Goal: Register for event/course

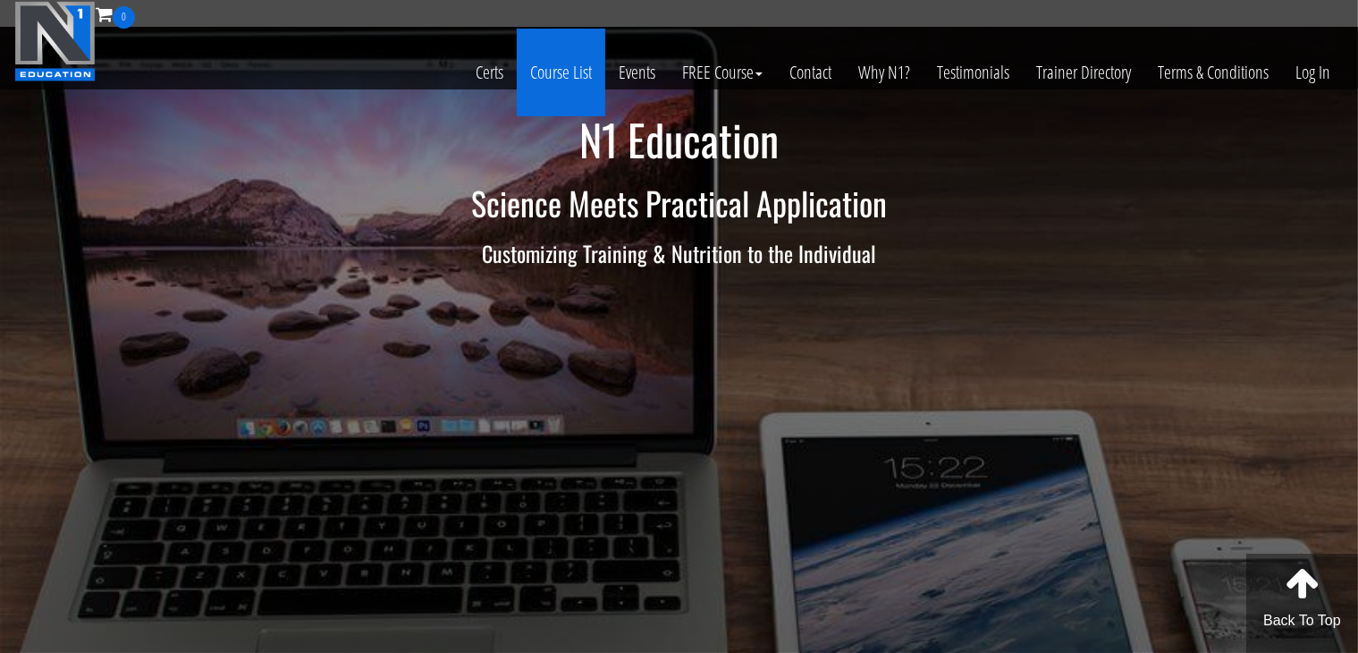
click at [544, 76] on link "Course List" at bounding box center [561, 73] width 89 height 88
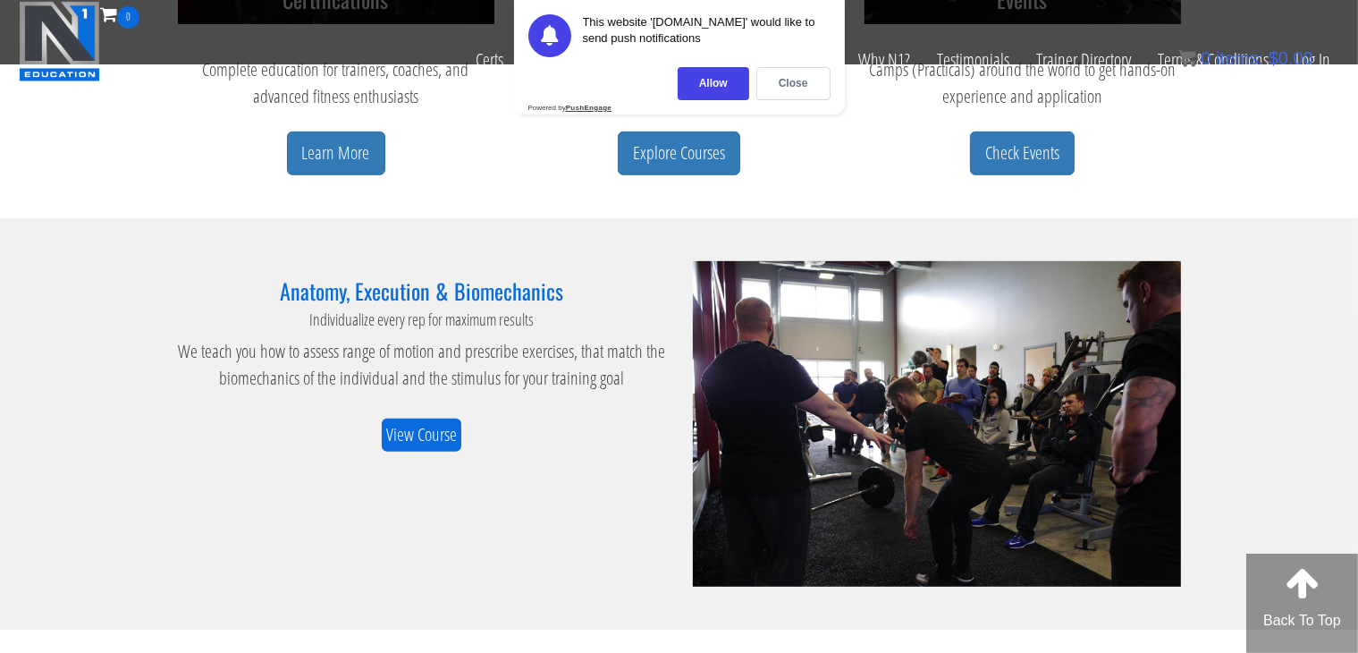
scroll to position [1041, 0]
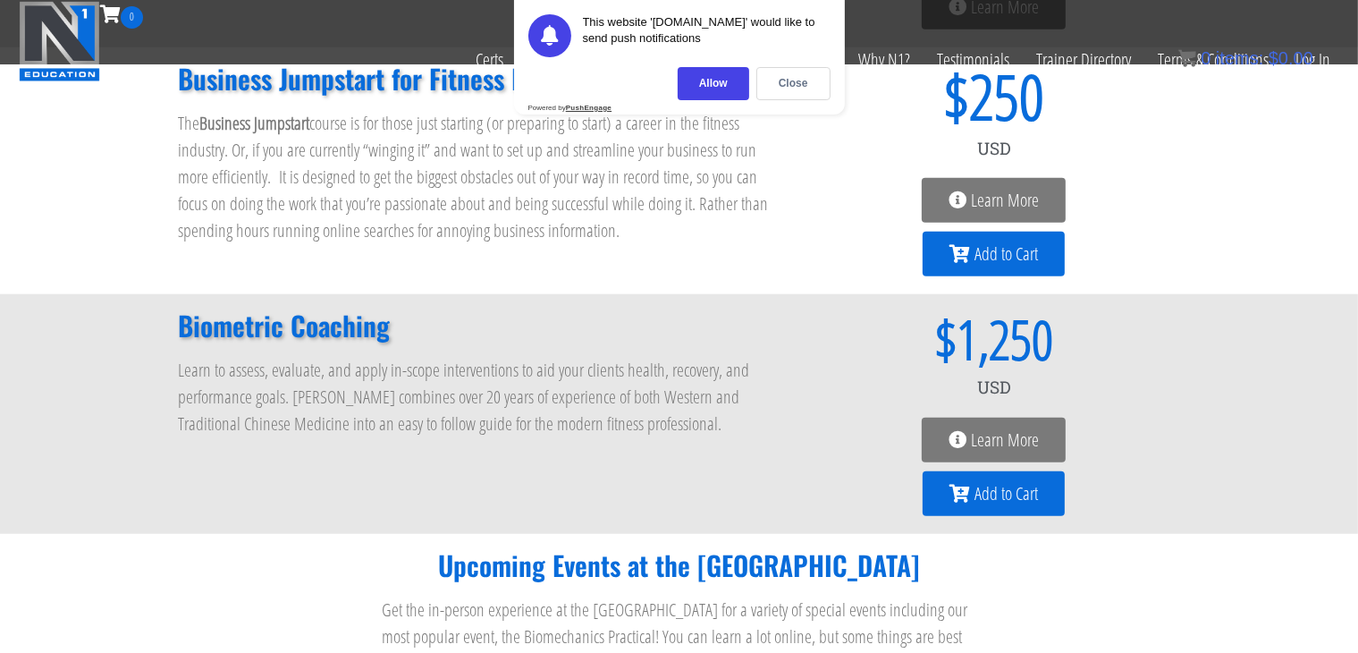
scroll to position [1624, 0]
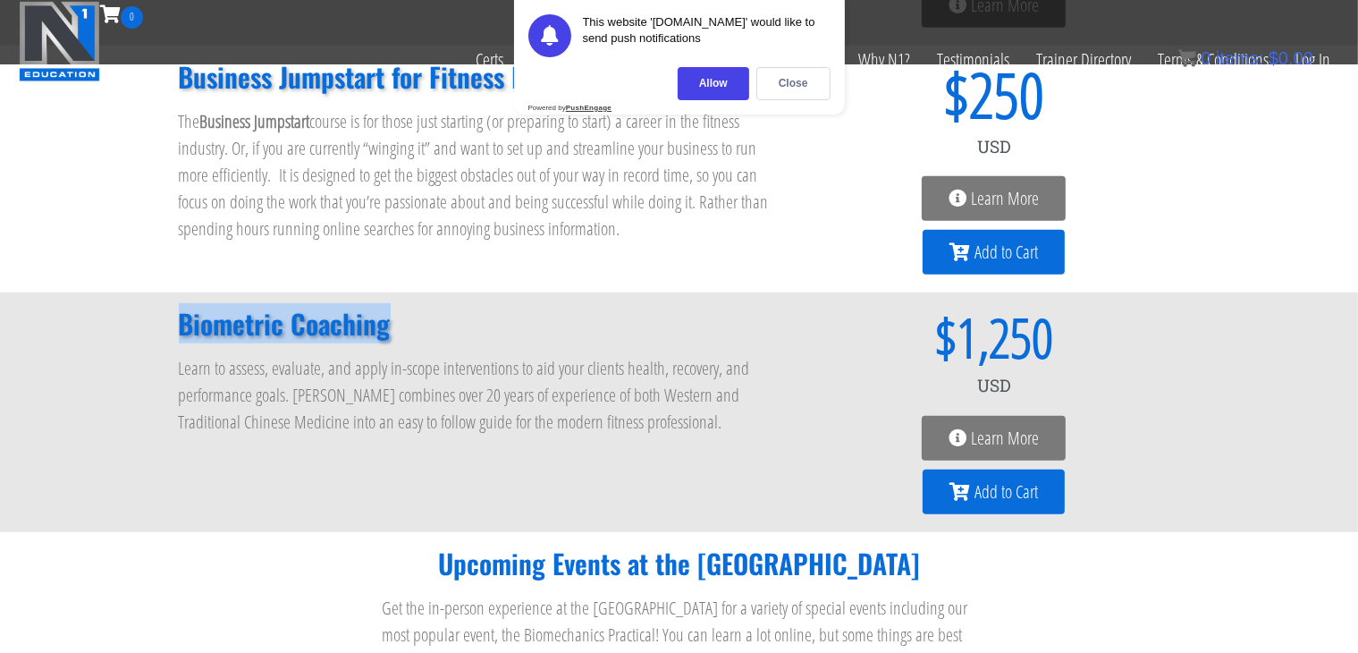
drag, startPoint x: 401, startPoint y: 330, endPoint x: 122, endPoint y: 336, distance: 279.0
click at [122, 336] on div "Biometric Coaching Learn to assess, evaluate, and apply in-scope interventions …" at bounding box center [679, 412] width 1358 height 240
copy h2 "Biometric Coaching"
click at [110, 343] on div at bounding box center [110, 343] width 0 height 0
click at [437, 369] on p "Learn to assess, evaluate, and apply in-scope interventions to aid your clients…" at bounding box center [476, 395] width 594 height 80
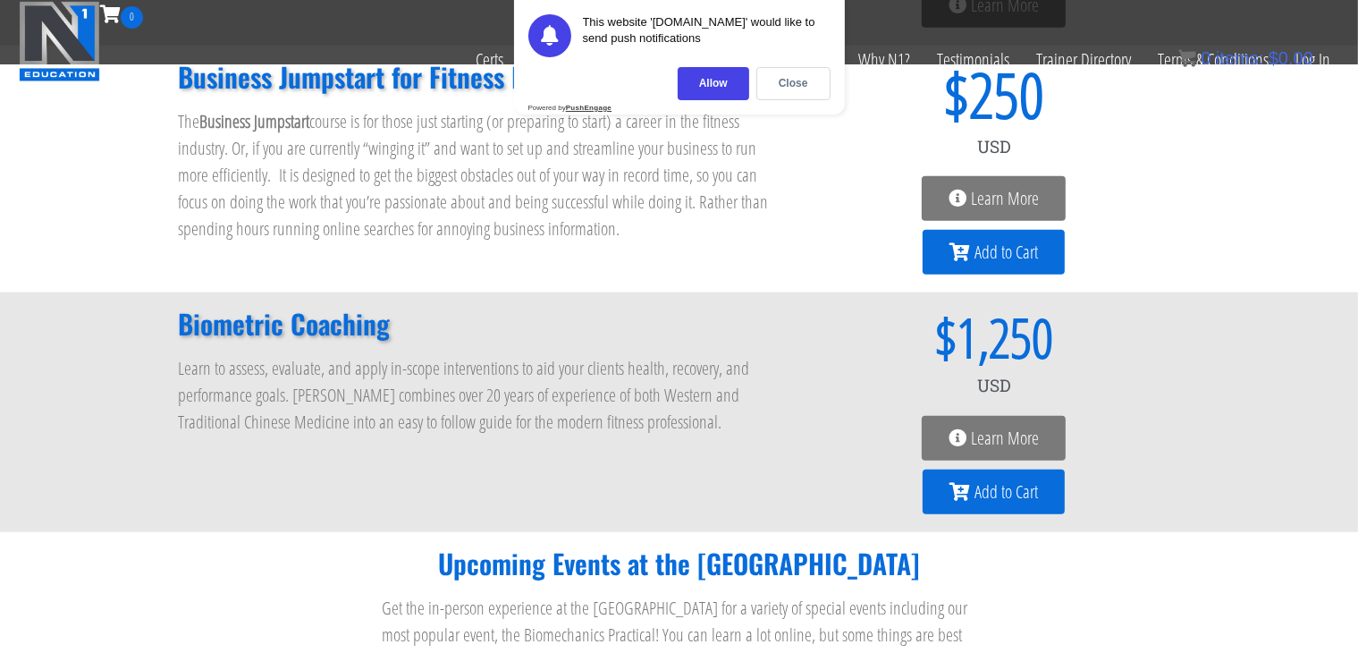
click at [952, 430] on icon at bounding box center [958, 438] width 18 height 18
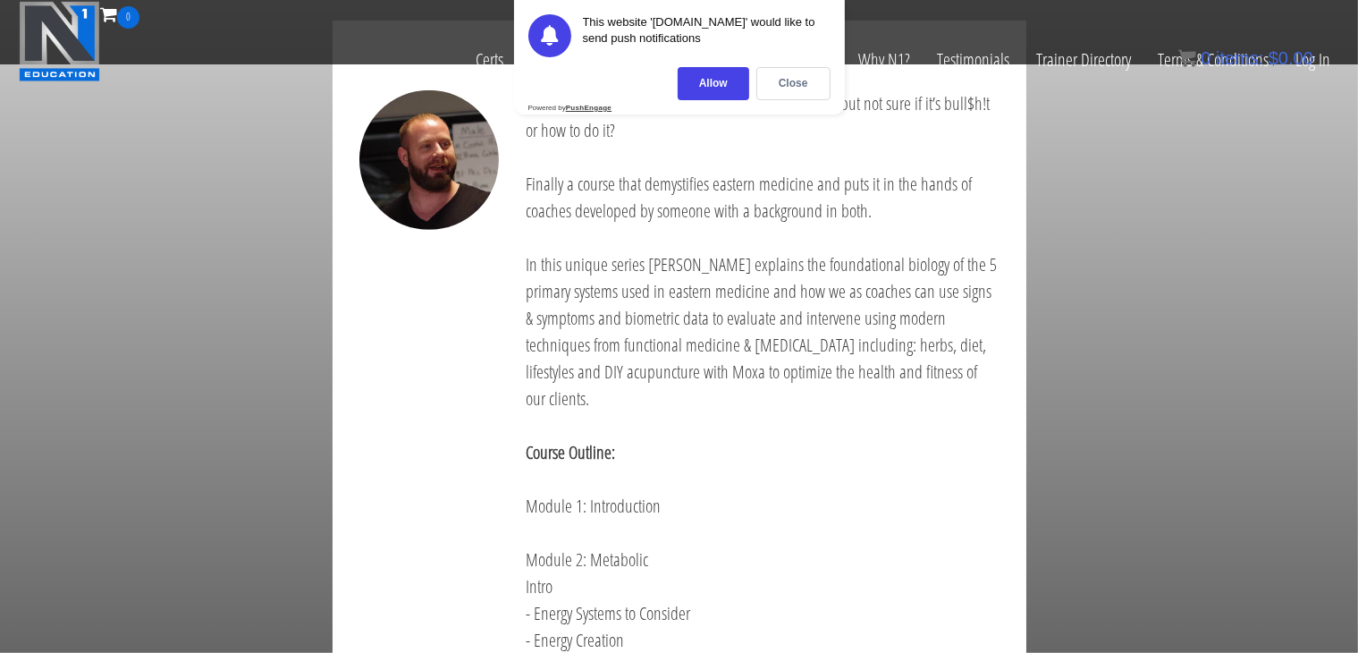
scroll to position [955, 0]
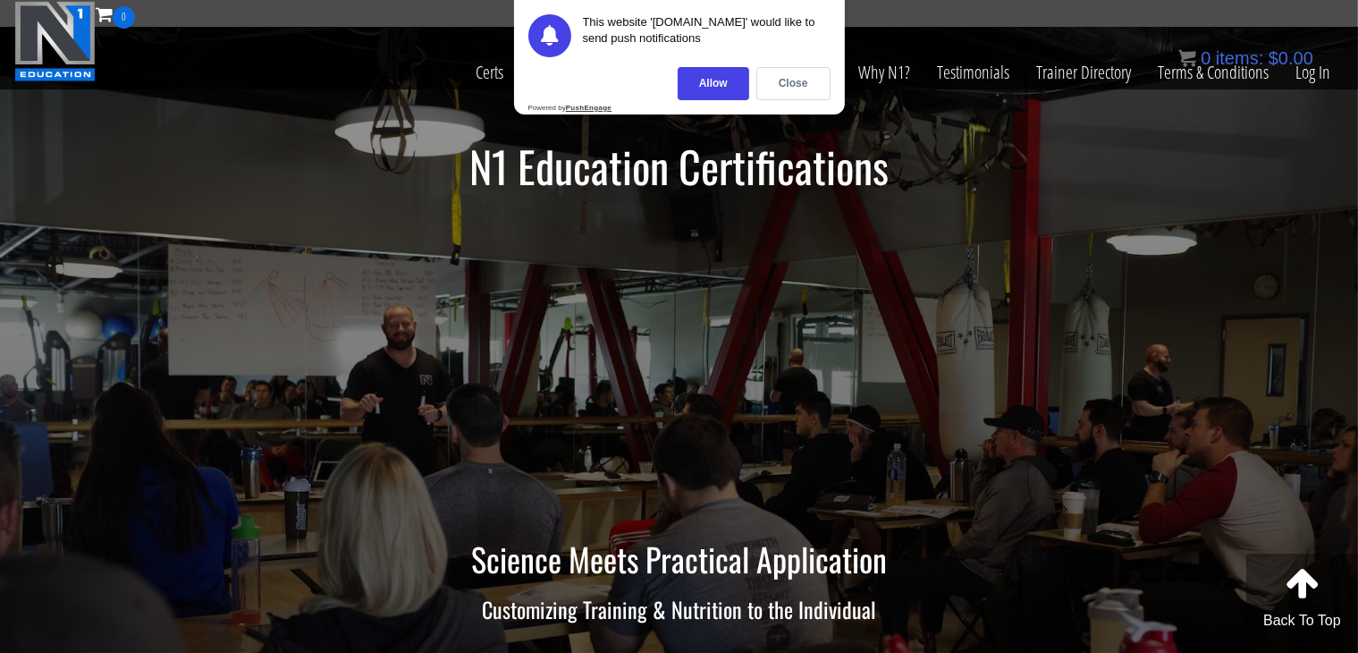
click at [810, 101] on div "This website '[DOMAIN_NAME]' would like to send push notifications [GEOGRAPHIC_…" at bounding box center [679, 57] width 331 height 114
click at [808, 98] on div "Close" at bounding box center [793, 83] width 74 height 33
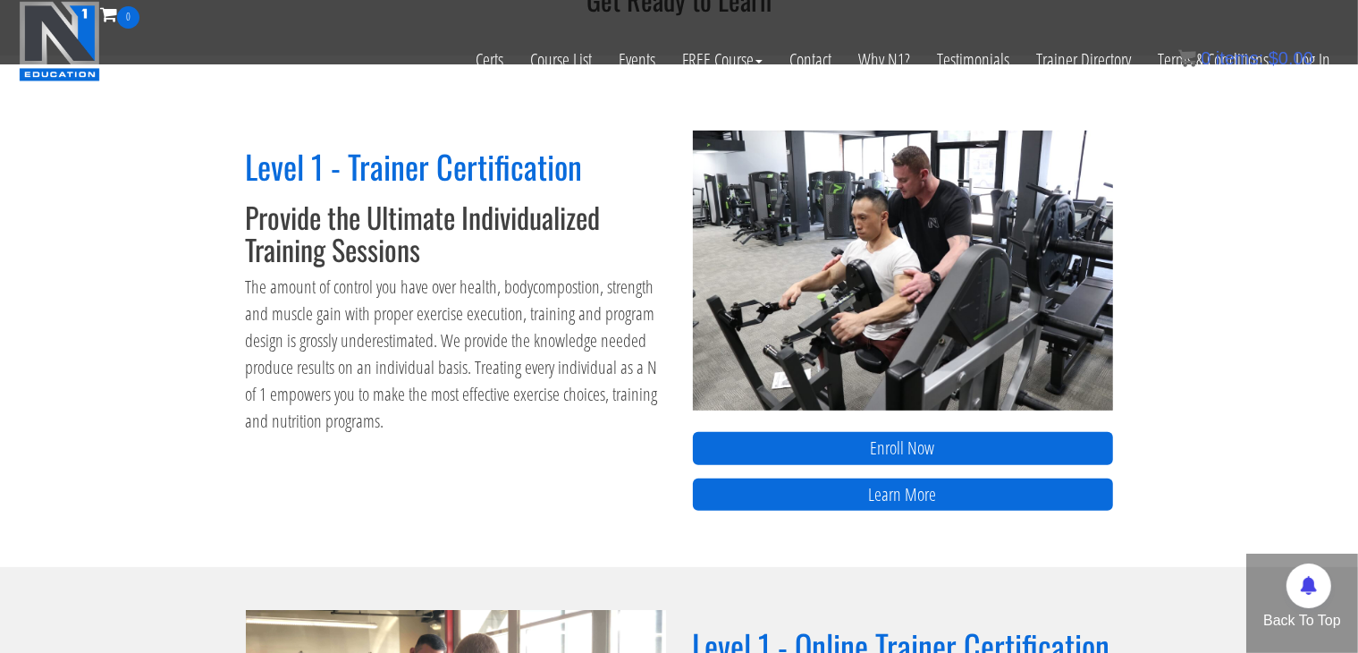
scroll to position [680, 0]
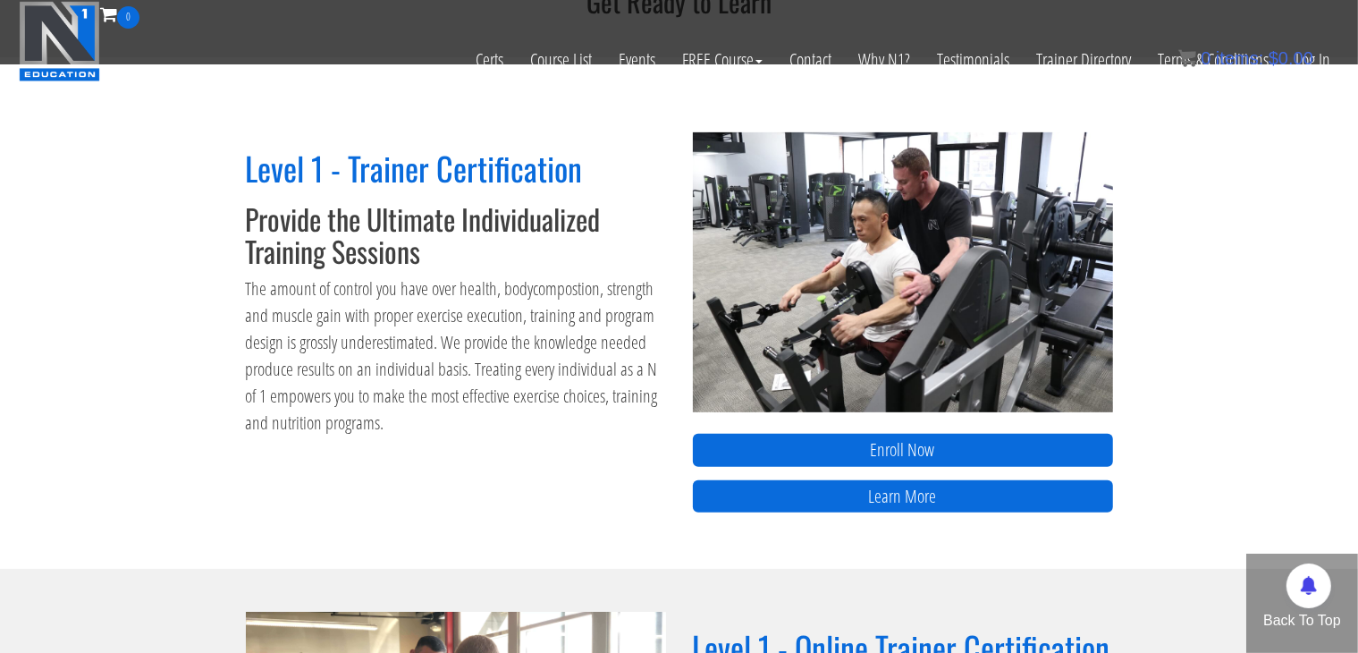
click at [827, 426] on div "Enroll Now Learn More" at bounding box center [903, 329] width 420 height 394
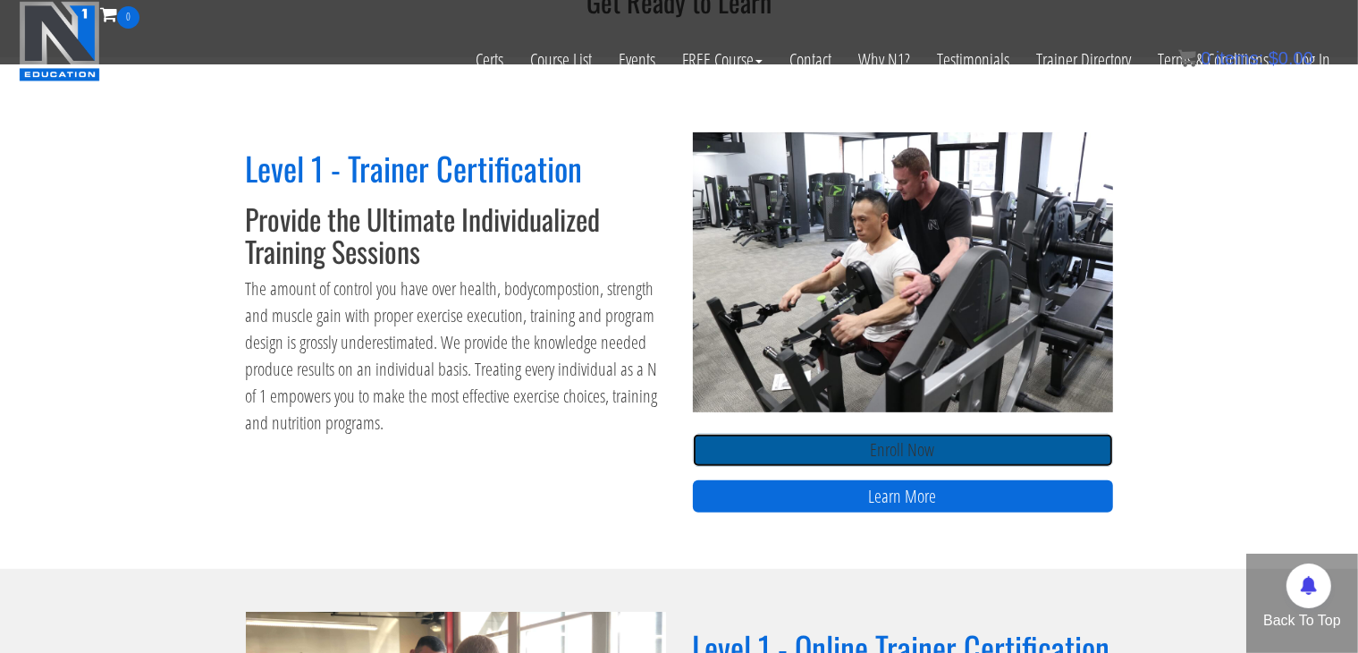
click at [781, 462] on link "Enroll Now" at bounding box center [903, 450] width 420 height 33
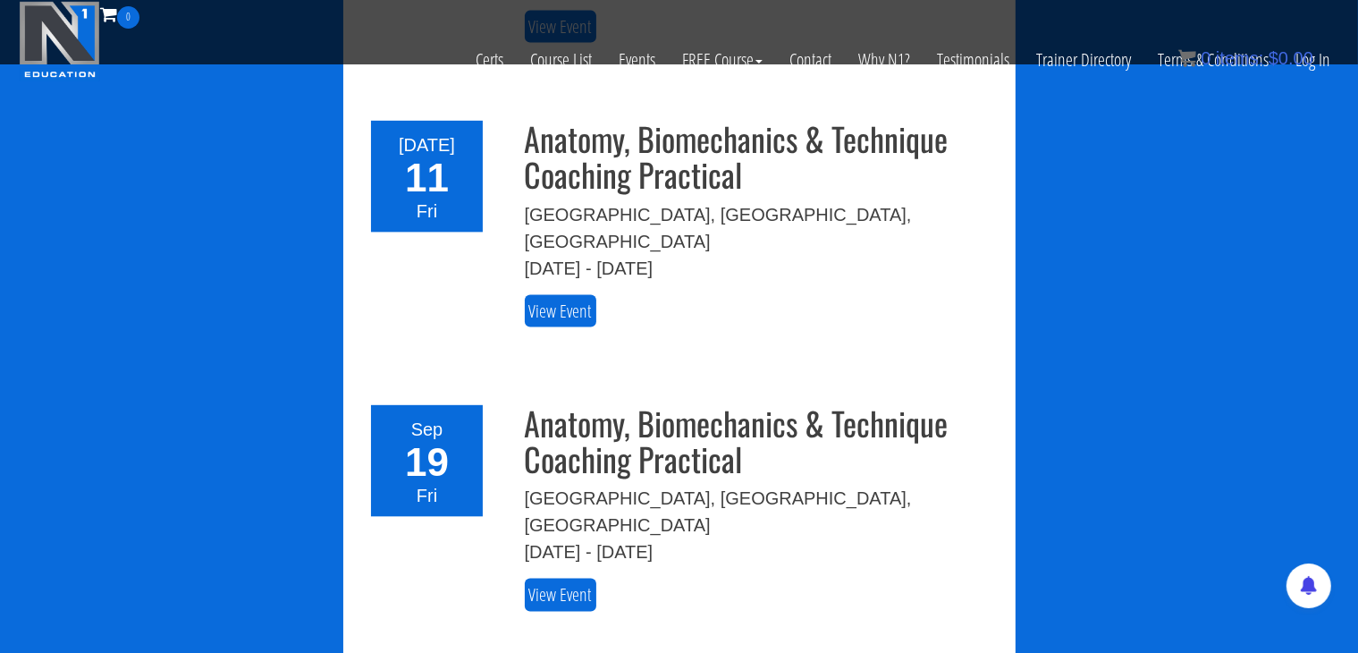
scroll to position [2539, 0]
